Goal: Information Seeking & Learning: Compare options

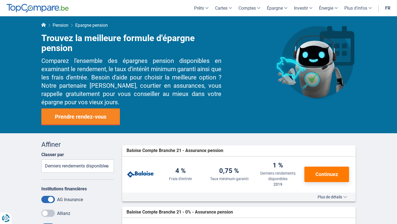
click at [388, 9] on link "fr" at bounding box center [387, 8] width 12 height 16
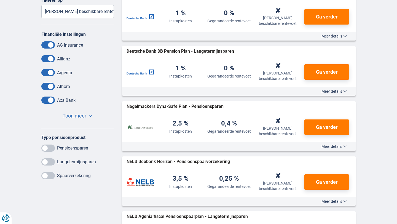
scroll to position [189, 0]
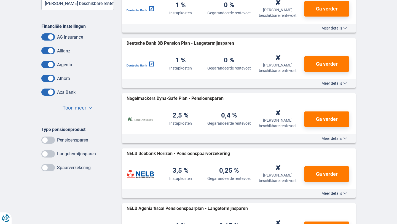
click at [79, 109] on span "Toon meer" at bounding box center [75, 107] width 24 height 7
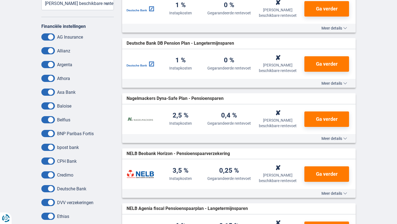
click at [50, 79] on span at bounding box center [47, 78] width 13 height 7
click at [0, 0] on input "checkbox" at bounding box center [0, 0] width 0 height 0
click at [51, 162] on span at bounding box center [47, 160] width 13 height 7
click at [0, 0] on input "checkbox" at bounding box center [0, 0] width 0 height 0
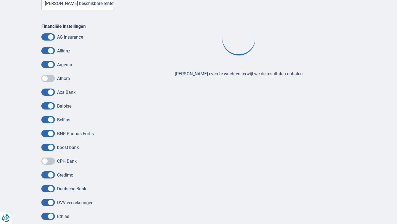
click at [52, 148] on span at bounding box center [47, 146] width 13 height 7
click at [0, 0] on input "checkbox" at bounding box center [0, 0] width 0 height 0
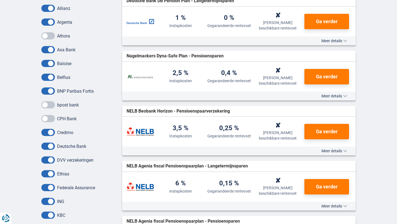
scroll to position [237, 0]
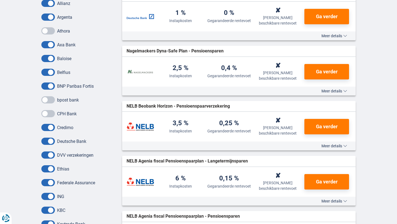
click at [49, 156] on span at bounding box center [47, 154] width 13 height 7
click at [0, 0] on input "checkbox" at bounding box center [0, 0] width 0 height 0
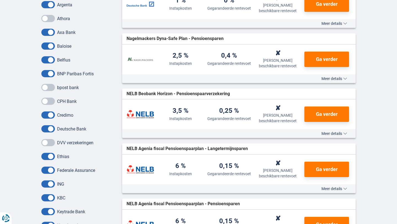
scroll to position [254, 0]
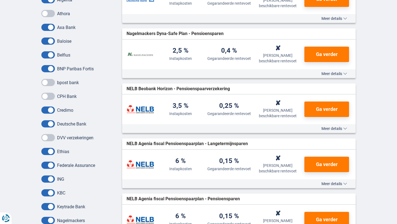
click at [50, 152] on span at bounding box center [47, 151] width 13 height 7
click at [0, 0] on input "checkbox" at bounding box center [0, 0] width 0 height 0
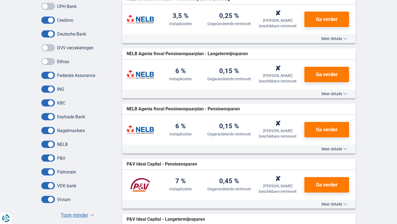
scroll to position [348, 0]
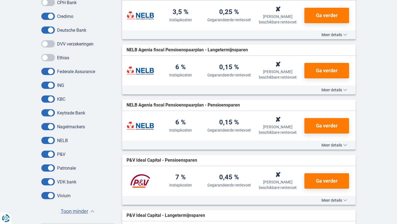
click at [50, 141] on span at bounding box center [47, 140] width 13 height 7
click at [0, 0] on input "checkbox" at bounding box center [0, 0] width 0 height 0
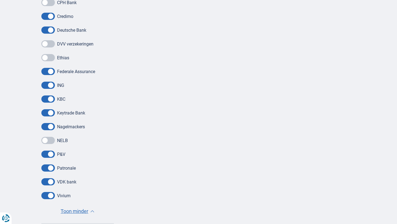
click at [51, 156] on span at bounding box center [47, 153] width 13 height 7
click at [0, 0] on input "checkbox" at bounding box center [0, 0] width 0 height 0
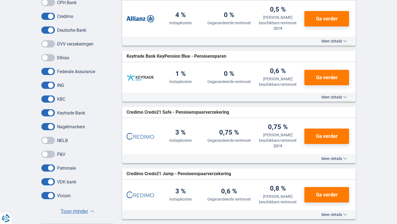
click at [51, 167] on span at bounding box center [47, 167] width 13 height 7
click at [0, 0] on input "checkbox" at bounding box center [0, 0] width 0 height 0
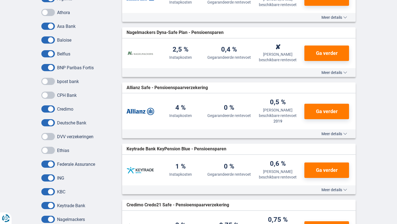
scroll to position [246, 0]
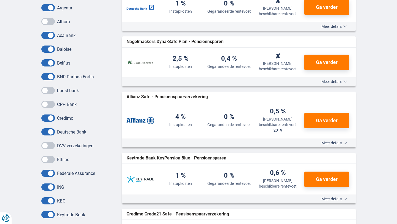
click at [49, 120] on span at bounding box center [47, 117] width 13 height 7
click at [0, 0] on input "checkbox" at bounding box center [0, 0] width 0 height 0
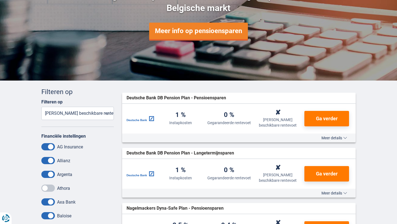
scroll to position [0, 0]
